Goal: Information Seeking & Learning: Learn about a topic

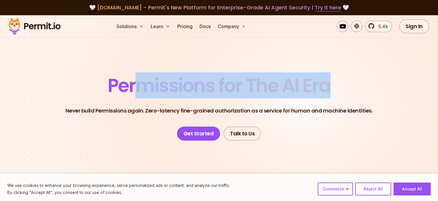
drag, startPoint x: 144, startPoint y: 81, endPoint x: 337, endPoint y: 90, distance: 193.7
click at [337, 90] on header "Permissions for The AI Era Never build Permissions again. Zero-latency fine-gra…" at bounding box center [219, 108] width 410 height 64
click at [299, 89] on span "Permissions for The AI Era" at bounding box center [219, 85] width 223 height 26
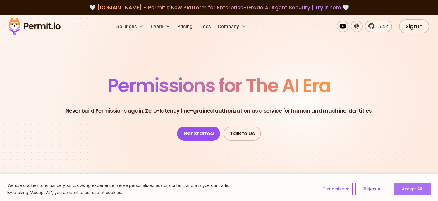
click at [412, 187] on button "Accept All" at bounding box center [412, 188] width 37 height 13
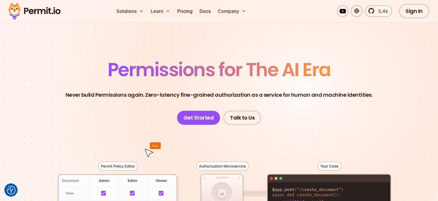
scroll to position [141, 0]
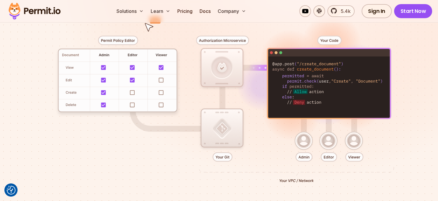
drag, startPoint x: 297, startPoint y: 81, endPoint x: 359, endPoint y: 83, distance: 62.7
click at [359, 83] on div at bounding box center [219, 106] width 410 height 215
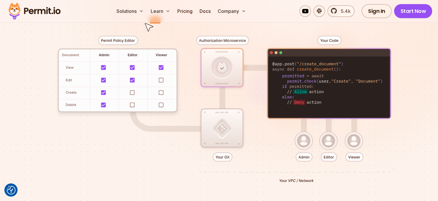
drag, startPoint x: 316, startPoint y: 82, endPoint x: 289, endPoint y: 82, distance: 27.2
click at [289, 82] on div at bounding box center [219, 106] width 410 height 215
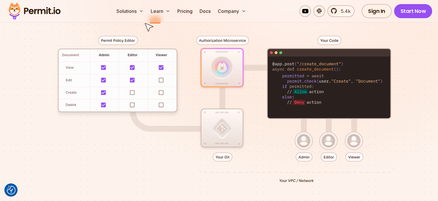
drag, startPoint x: 289, startPoint y: 82, endPoint x: 366, endPoint y: 82, distance: 77.0
click at [366, 82] on div at bounding box center [219, 106] width 410 height 215
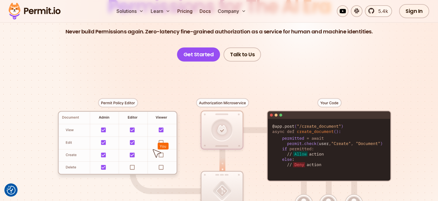
scroll to position [0, 0]
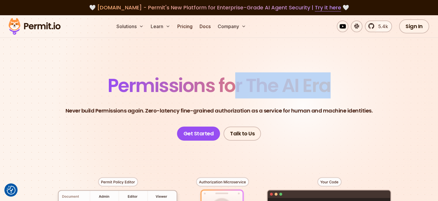
drag, startPoint x: 334, startPoint y: 85, endPoint x: 230, endPoint y: 85, distance: 103.6
click at [230, 85] on header "Permissions for The AI Era Never build Permissions again. Zero-latency fine-gra…" at bounding box center [219, 108] width 410 height 64
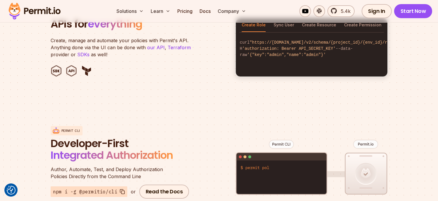
scroll to position [600, 0]
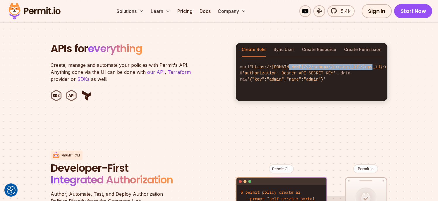
drag, startPoint x: 363, startPoint y: 66, endPoint x: 275, endPoint y: 68, distance: 87.5
click at [278, 68] on span ""https://[DOMAIN_NAME]/v2/schema/{project_id}/{env_id}/roles"" at bounding box center [325, 67] width 150 height 5
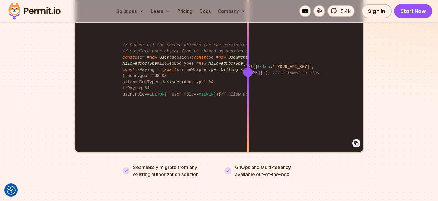
scroll to position [1265, 0]
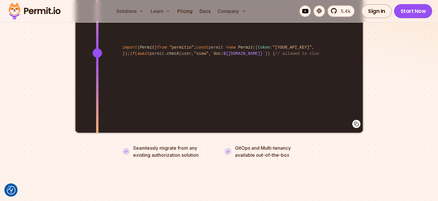
drag, startPoint x: 247, startPoint y: 46, endPoint x: 88, endPoint y: 49, distance: 158.7
click at [92, 49] on div at bounding box center [96, 52] width 9 height 9
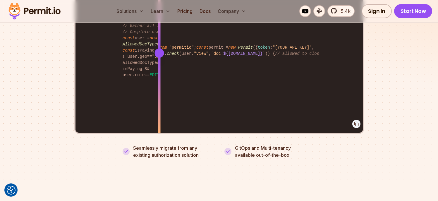
drag, startPoint x: 172, startPoint y: 53, endPoint x: 114, endPoint y: 59, distance: 58.3
click at [114, 59] on div "import { Permit } from "permitio" ; const permit = new Permit ({ token : "[YOUR…" at bounding box center [219, 53] width 287 height 162
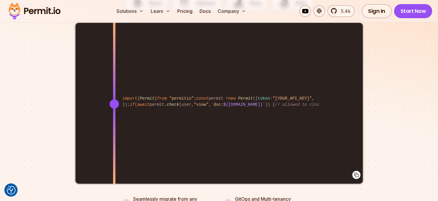
scroll to position [1180, 0]
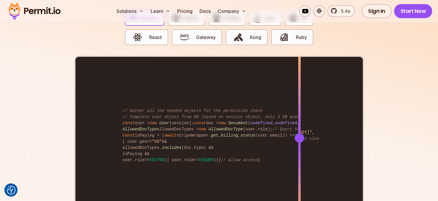
drag, startPoint x: 116, startPoint y: 131, endPoint x: 299, endPoint y: 121, distance: 183.3
click at [299, 121] on div at bounding box center [299, 138] width 2 height 162
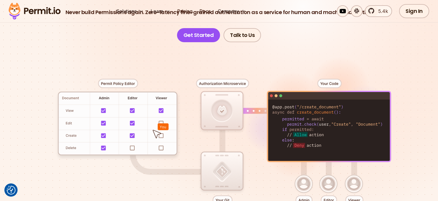
scroll to position [0, 0]
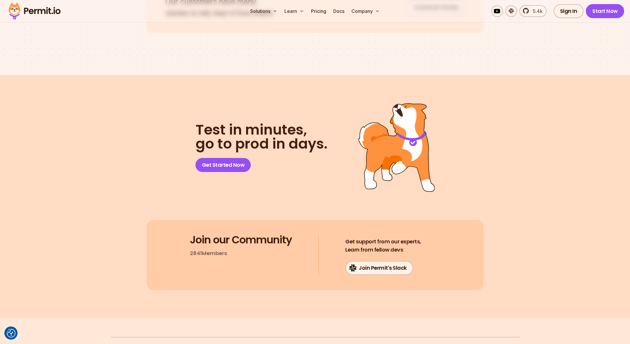
scroll to position [3058, 0]
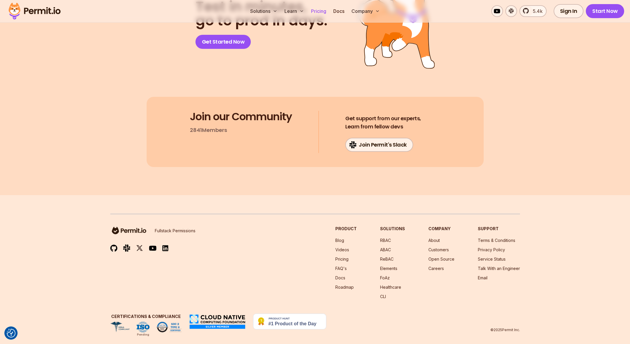
click at [318, 12] on link "Pricing" at bounding box center [319, 11] width 20 height 12
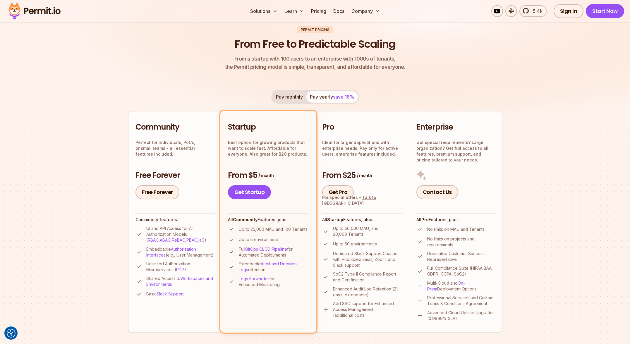
scroll to position [122, 0]
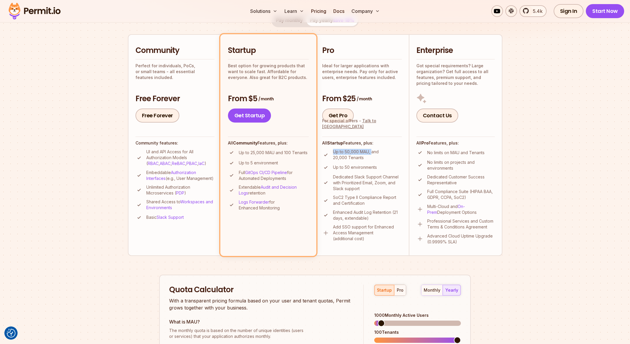
drag, startPoint x: 331, startPoint y: 149, endPoint x: 372, endPoint y: 153, distance: 41.5
click at [372, 153] on li "Up to 50,000 MAU, and 20,000 Tenants" at bounding box center [362, 155] width 80 height 12
click at [372, 153] on p "Up to 50,000 MAU, and 20,000 Tenants" at bounding box center [367, 155] width 69 height 12
drag, startPoint x: 354, startPoint y: 150, endPoint x: 328, endPoint y: 149, distance: 26.4
click at [328, 149] on li "Up to 50,000 MAU, and 20,000 Tenants" at bounding box center [362, 155] width 80 height 12
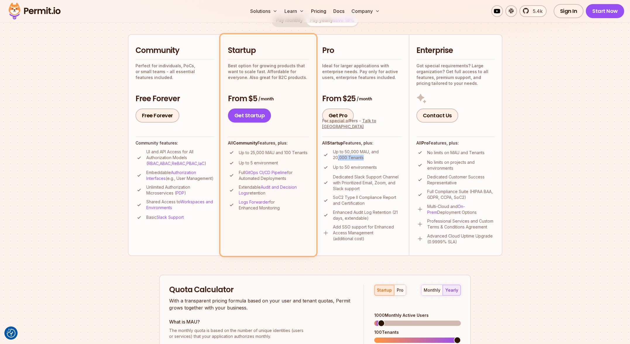
drag, startPoint x: 337, startPoint y: 158, endPoint x: 366, endPoint y: 157, distance: 28.1
click at [366, 157] on p "Up to 50,000 MAU, and 20,000 Tenants" at bounding box center [367, 155] width 69 height 12
click at [372, 157] on p "Up to 50,000 MAU, and 20,000 Tenants" at bounding box center [367, 155] width 69 height 12
click at [333, 156] on li "Up to 50,000 MAU, and 20,000 Tenants" at bounding box center [362, 155] width 80 height 12
drag, startPoint x: 253, startPoint y: 152, endPoint x: 295, endPoint y: 154, distance: 41.6
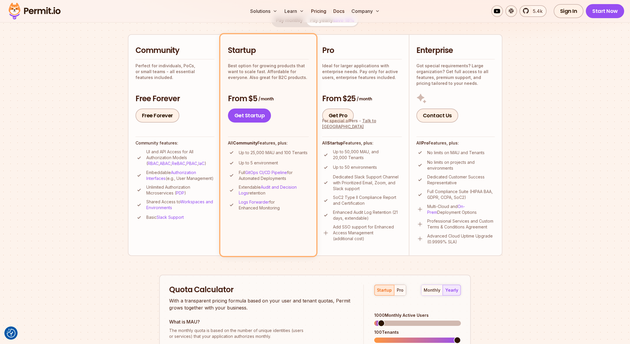
click at [295, 154] on p "Up to 25,000 MAU and 100 Tenants" at bounding box center [273, 153] width 69 height 6
drag, startPoint x: 295, startPoint y: 154, endPoint x: 247, endPoint y: 152, distance: 47.7
click at [247, 152] on p "Up to 25,000 MAU and 100 Tenants" at bounding box center [273, 153] width 69 height 6
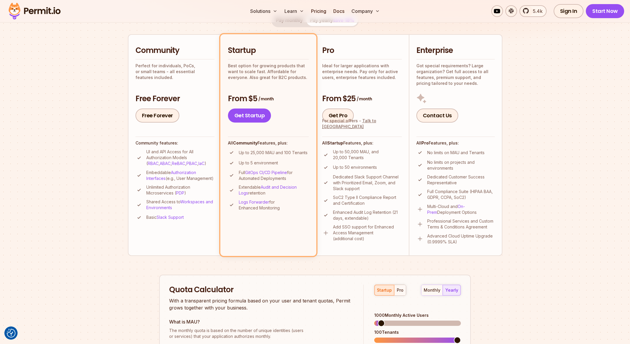
click at [246, 150] on p "Up to 25,000 MAU and 100 Tenants" at bounding box center [273, 153] width 69 height 6
drag, startPoint x: 230, startPoint y: 143, endPoint x: 281, endPoint y: 143, distance: 50.9
click at [281, 143] on h4 "All Community Features, plus:" at bounding box center [268, 143] width 81 height 6
drag, startPoint x: 299, startPoint y: 152, endPoint x: 244, endPoint y: 151, distance: 54.5
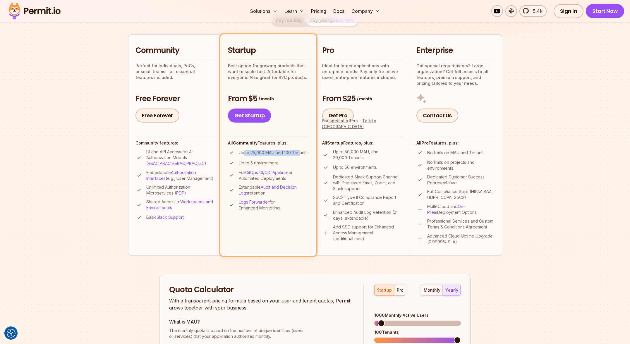
click at [244, 151] on p "Up to 25,000 MAU and 100 Tenants" at bounding box center [273, 153] width 69 height 6
drag, startPoint x: 331, startPoint y: 152, endPoint x: 382, endPoint y: 164, distance: 51.8
click at [382, 164] on ul "Up to 50,000 MAU, and 20,000 Tenants Up to 50 environments Dedicated Slack Supp…" at bounding box center [362, 195] width 80 height 93
click at [382, 164] on li "Up to 50 environments" at bounding box center [362, 167] width 80 height 7
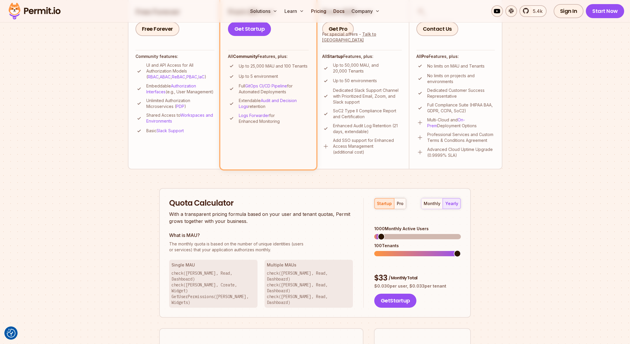
scroll to position [0, 0]
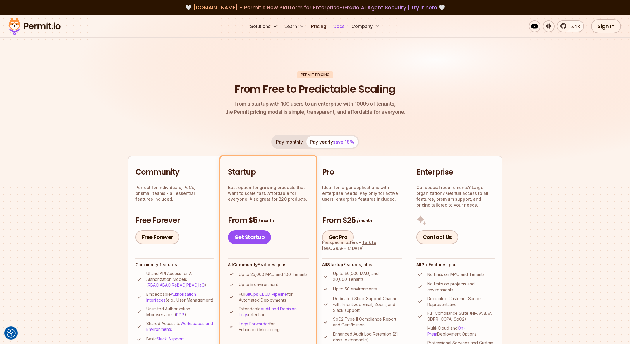
click at [342, 26] on link "Docs" at bounding box center [339, 26] width 16 height 12
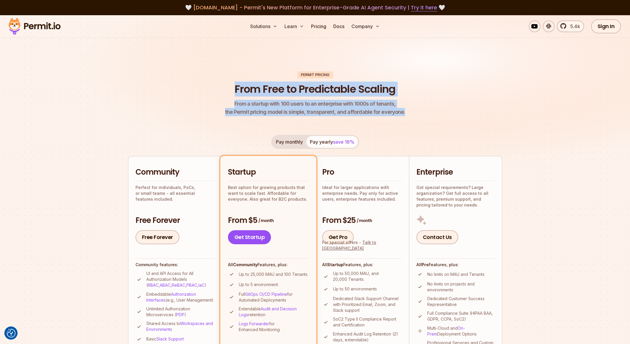
drag, startPoint x: 222, startPoint y: 83, endPoint x: 442, endPoint y: 113, distance: 222.4
click at [442, 113] on header "Permit Pricing From Free to Predictable Scaling From a startup with 100 users t…" at bounding box center [315, 93] width 375 height 45
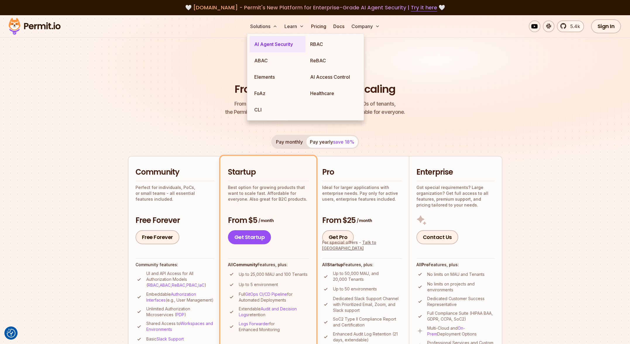
click at [258, 41] on link "AI Agent Security" at bounding box center [278, 44] width 56 height 16
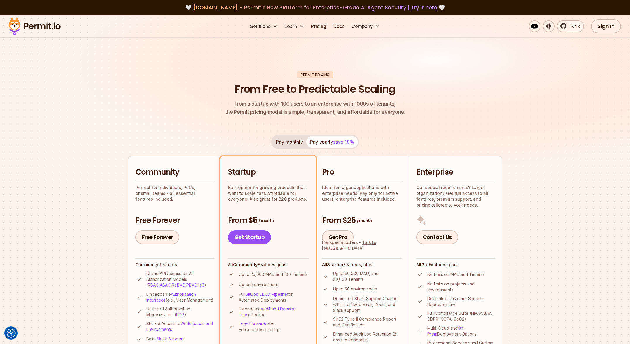
click at [459, 54] on img at bounding box center [315, 99] width 630 height 168
click at [44, 26] on img at bounding box center [34, 26] width 57 height 20
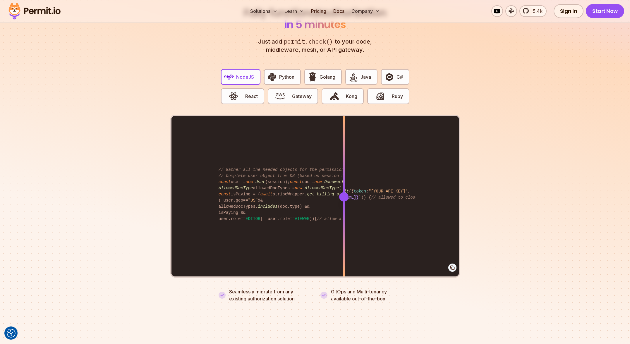
scroll to position [1190, 0]
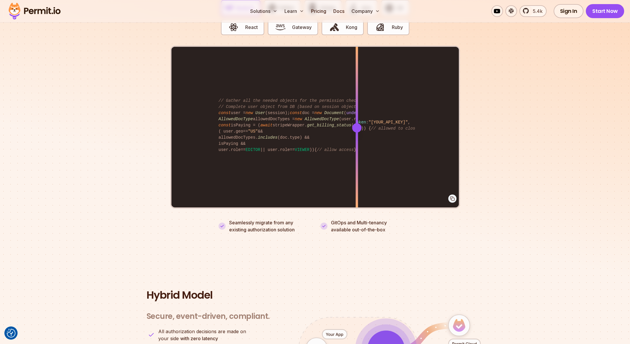
drag, startPoint x: 344, startPoint y: 119, endPoint x: 357, endPoint y: 122, distance: 13.1
click at [357, 123] on div at bounding box center [356, 127] width 9 height 9
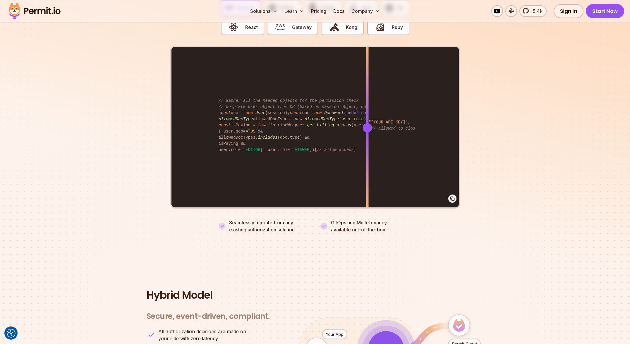
drag, startPoint x: 357, startPoint y: 121, endPoint x: 367, endPoint y: 126, distance: 11.7
click at [367, 126] on div at bounding box center [367, 128] width 2 height 162
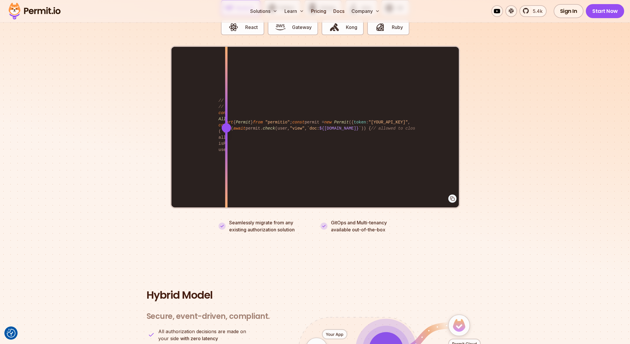
drag, startPoint x: 366, startPoint y: 121, endPoint x: 226, endPoint y: 124, distance: 139.7
click at [226, 124] on div at bounding box center [226, 127] width 9 height 9
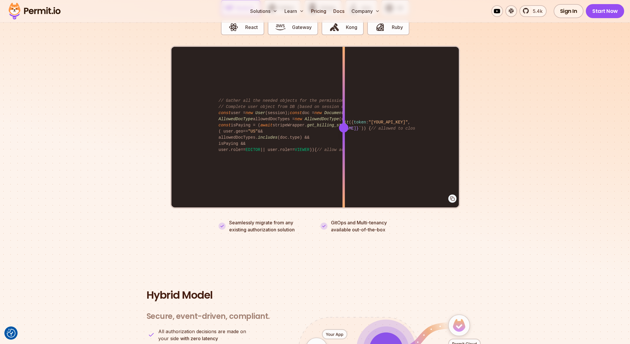
drag, startPoint x: 224, startPoint y: 121, endPoint x: 344, endPoint y: 127, distance: 119.6
click at [344, 127] on div at bounding box center [343, 128] width 2 height 162
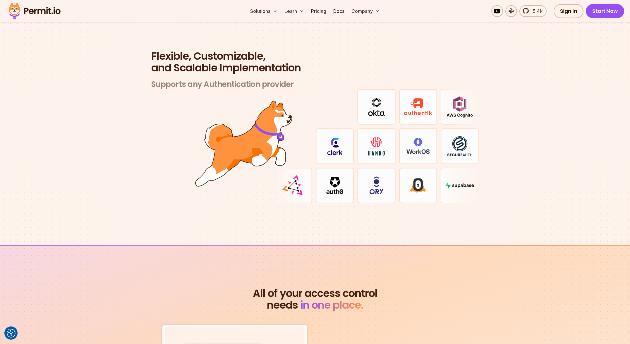
scroll to position [1625, 0]
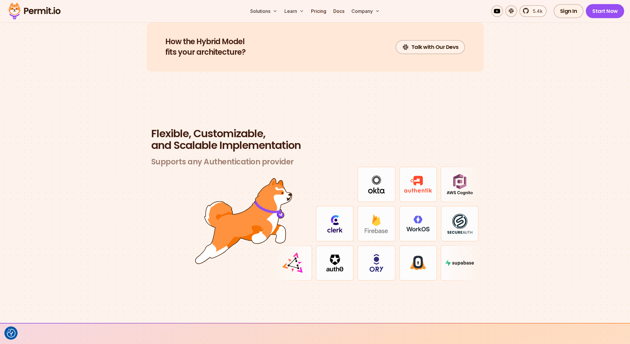
click at [244, 144] on h2 "Flexible, Customizable, and Scalable Implementation" at bounding box center [315, 139] width 328 height 23
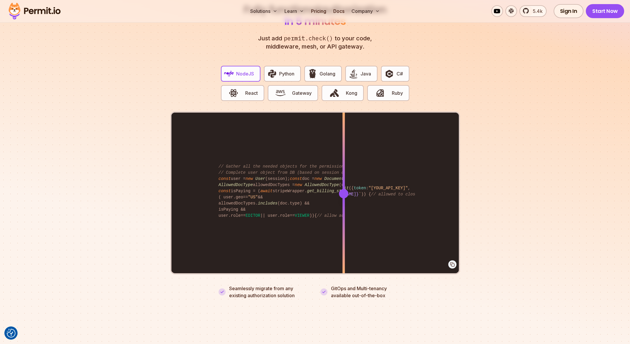
scroll to position [1130, 0]
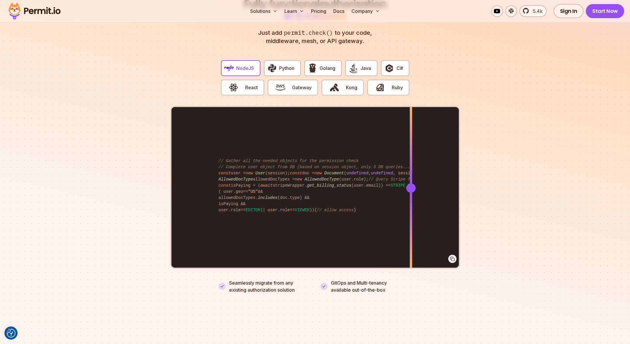
drag, startPoint x: 343, startPoint y: 179, endPoint x: 412, endPoint y: 181, distance: 68.8
click at [412, 184] on div at bounding box center [410, 188] width 9 height 9
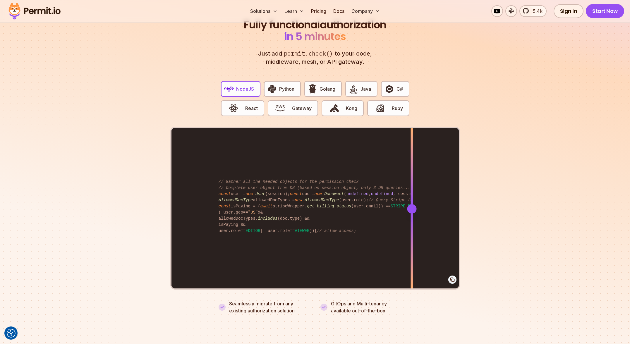
scroll to position [1113, 0]
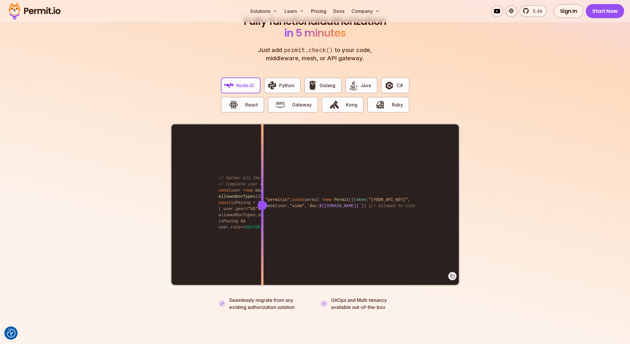
drag, startPoint x: 413, startPoint y: 198, endPoint x: 262, endPoint y: 211, distance: 151.3
click at [262, 211] on div at bounding box center [262, 205] width 2 height 162
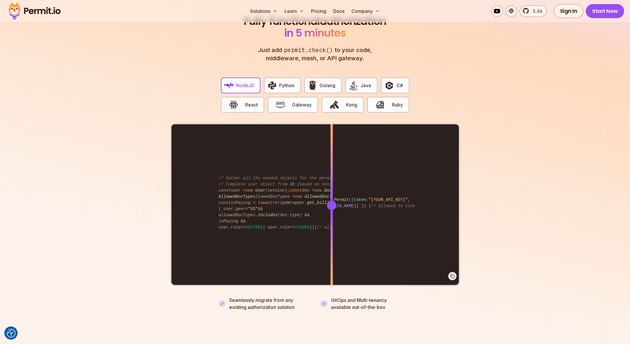
drag, startPoint x: 263, startPoint y: 200, endPoint x: 332, endPoint y: 218, distance: 71.3
click at [332, 218] on div at bounding box center [331, 205] width 2 height 162
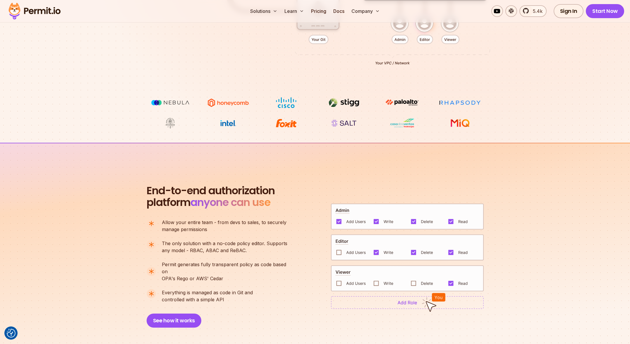
scroll to position [125, 0]
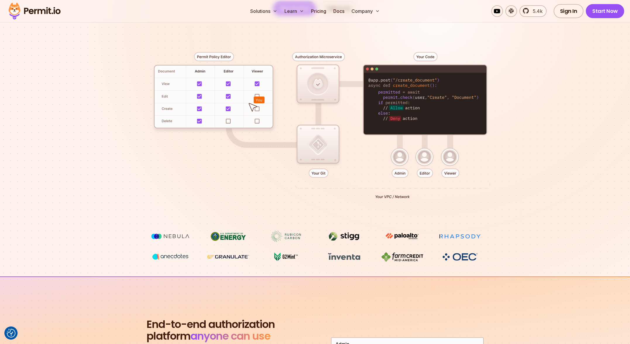
drag, startPoint x: 443, startPoint y: 100, endPoint x: 471, endPoint y: 100, distance: 27.2
click at [466, 101] on div at bounding box center [315, 123] width 410 height 215
drag, startPoint x: 477, startPoint y: 96, endPoint x: 371, endPoint y: 100, distance: 106.6
click at [371, 100] on div at bounding box center [315, 123] width 410 height 215
